Goal: Information Seeking & Learning: Learn about a topic

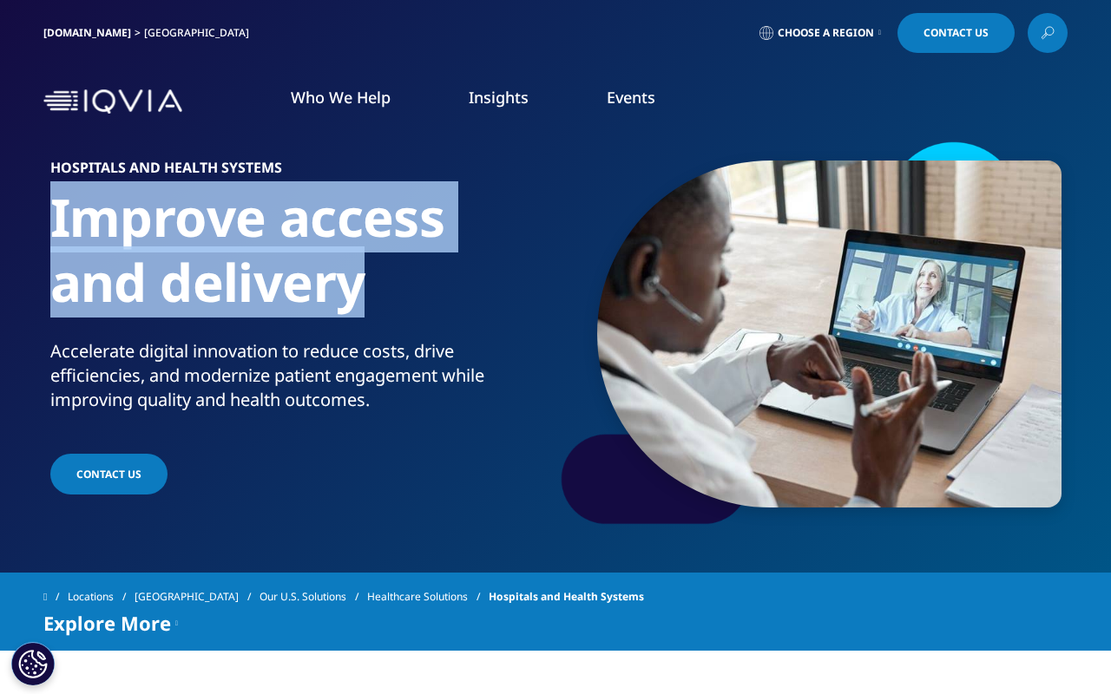
drag, startPoint x: 388, startPoint y: 284, endPoint x: 29, endPoint y: 242, distance: 360.7
click at [29, 242] on section "Hospitals and Health Systems Improve access and delivery Accelerate digital inn…" at bounding box center [555, 286] width 1111 height 573
copy h1 "Improve access and delivery"
click at [390, 295] on link "DISCOVER EVENTS & WEBINARS" at bounding box center [380, 299] width 236 height 15
